Goal: Task Accomplishment & Management: Manage account settings

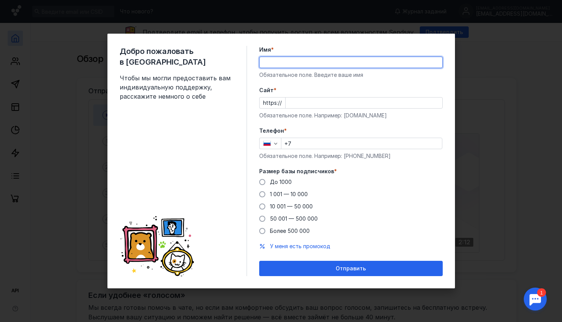
type input "п"
type input "[PERSON_NAME]"
click at [329, 103] on input "Cайт *" at bounding box center [363, 102] width 157 height 11
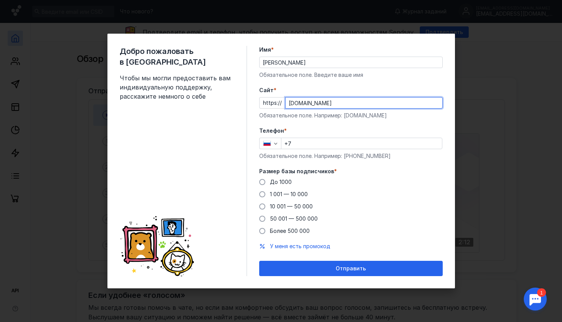
type input "[DOMAIN_NAME]"
click at [313, 144] on input "+7" at bounding box center [361, 143] width 161 height 11
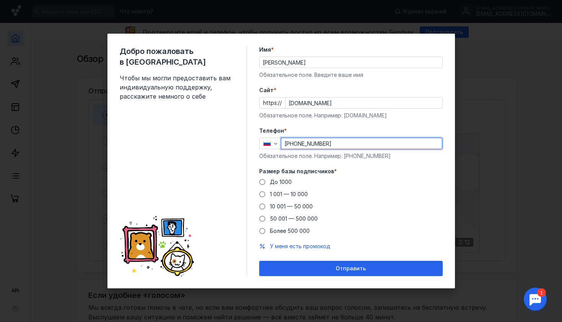
type input "[PHONE_NUMBER]"
click at [415, 170] on label "Размер базы подписчиков *" at bounding box center [350, 171] width 183 height 8
click at [280, 182] on span "До 1000" at bounding box center [281, 181] width 22 height 6
click at [0, 0] on input "До 1000" at bounding box center [0, 0] width 0 height 0
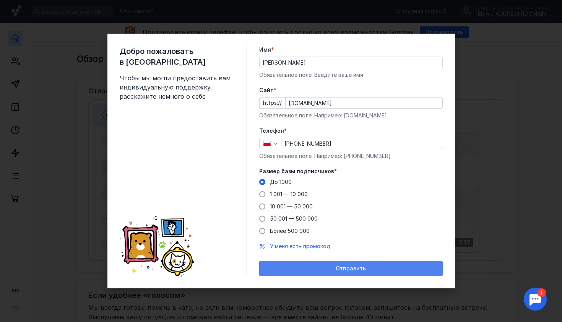
click at [381, 265] on div "Отправить" at bounding box center [351, 268] width 176 height 6
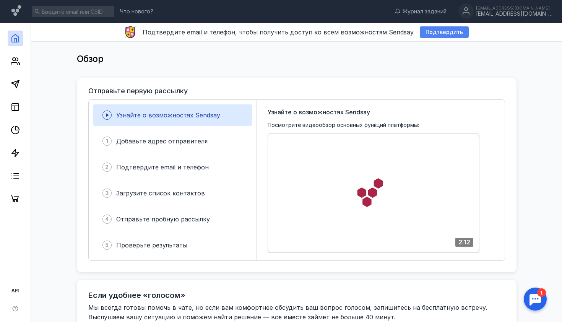
click at [438, 32] on span "Подтвердить" at bounding box center [443, 32] width 37 height 6
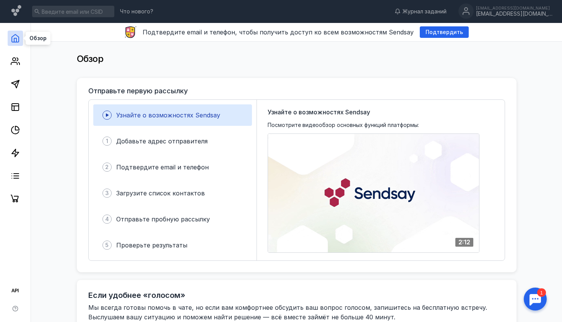
click at [16, 36] on icon at bounding box center [15, 38] width 7 height 8
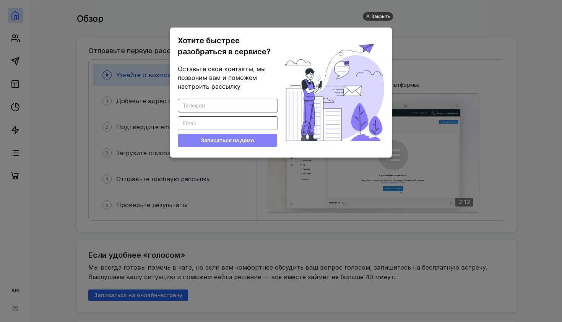
click at [377, 16] on div "Закрыть" at bounding box center [380, 16] width 19 height 8
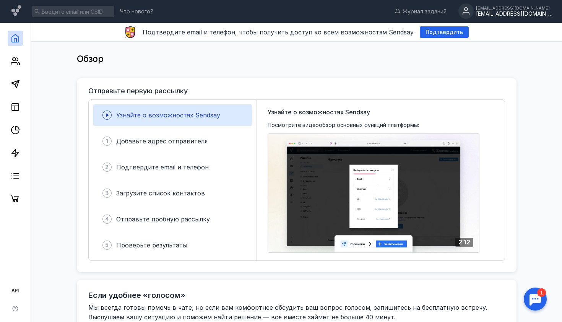
click at [467, 10] on icon at bounding box center [465, 9] width 3 height 3
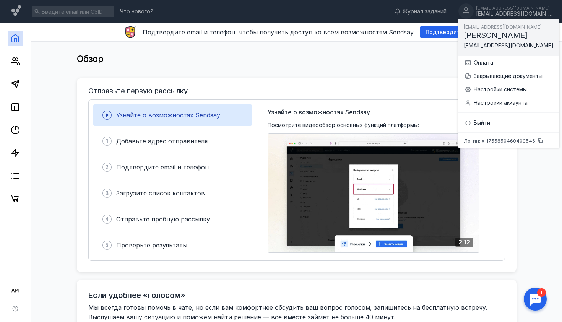
click at [539, 141] on icon at bounding box center [540, 141] width 6 height 6
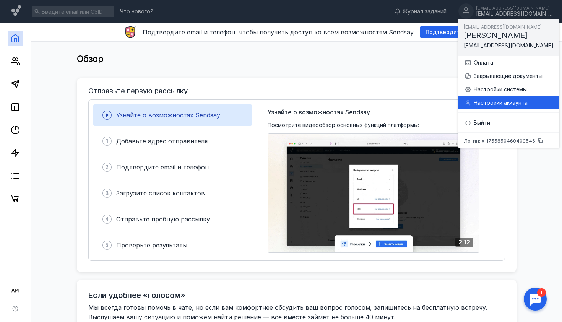
click at [508, 104] on div "Настройки аккаунта" at bounding box center [513, 103] width 79 height 8
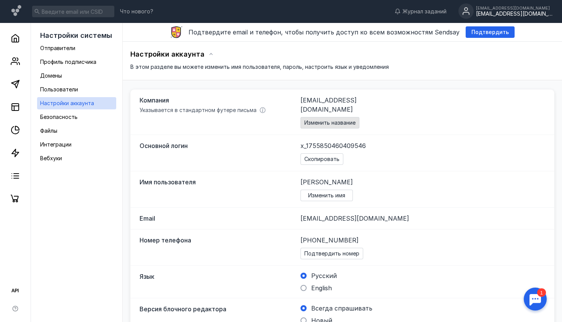
click at [349, 120] on span "Изменить название" at bounding box center [329, 123] width 51 height 6
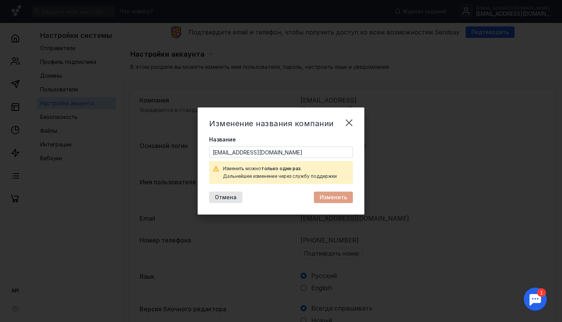
click at [305, 152] on input "[EMAIL_ADDRESS][DOMAIN_NAME]" at bounding box center [280, 152] width 143 height 11
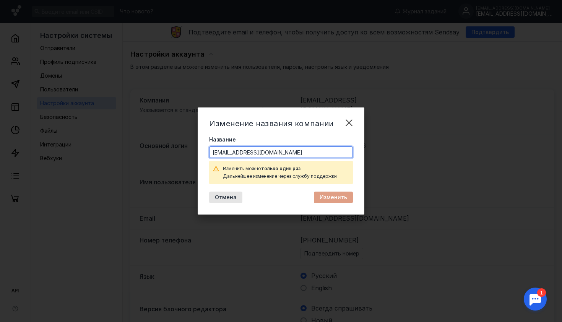
click at [305, 152] on input "[EMAIL_ADDRESS][DOMAIN_NAME]" at bounding box center [280, 152] width 143 height 11
type input "[PERSON_NAME] монастырь в [GEOGRAPHIC_DATA]"
click at [337, 196] on span "Изменить" at bounding box center [334, 197] width 28 height 6
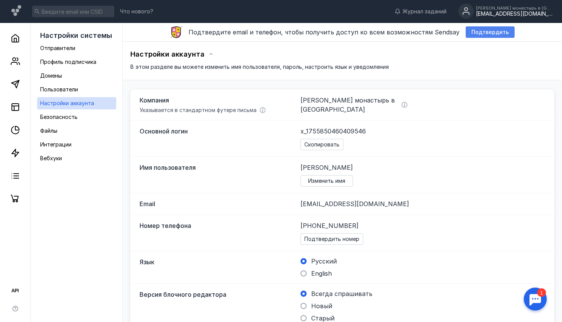
click at [471, 30] on span "Подтвердить" at bounding box center [489, 32] width 37 height 6
